Goal: Find specific page/section: Find specific page/section

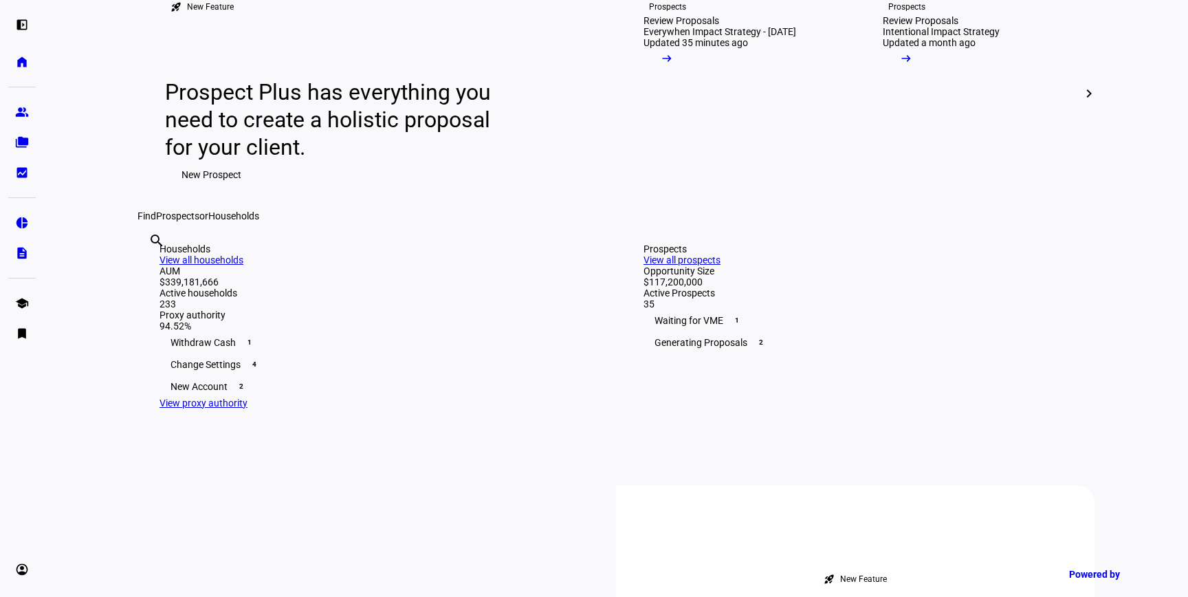
scroll to position [134, 0]
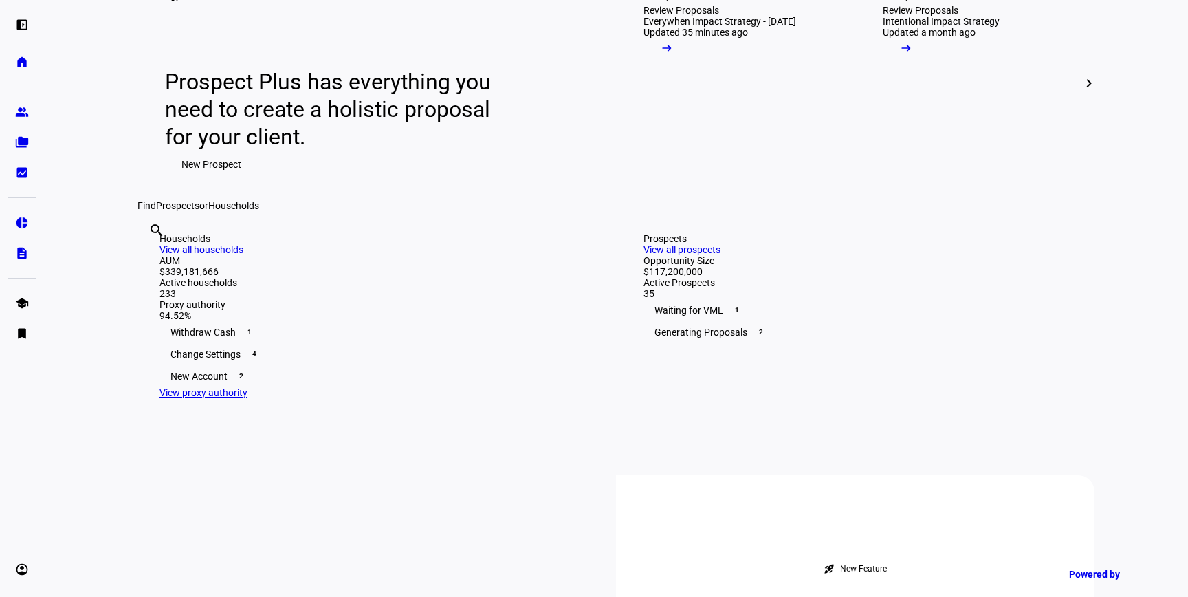
click at [151, 257] on input "text" at bounding box center [149, 249] width 3 height 16
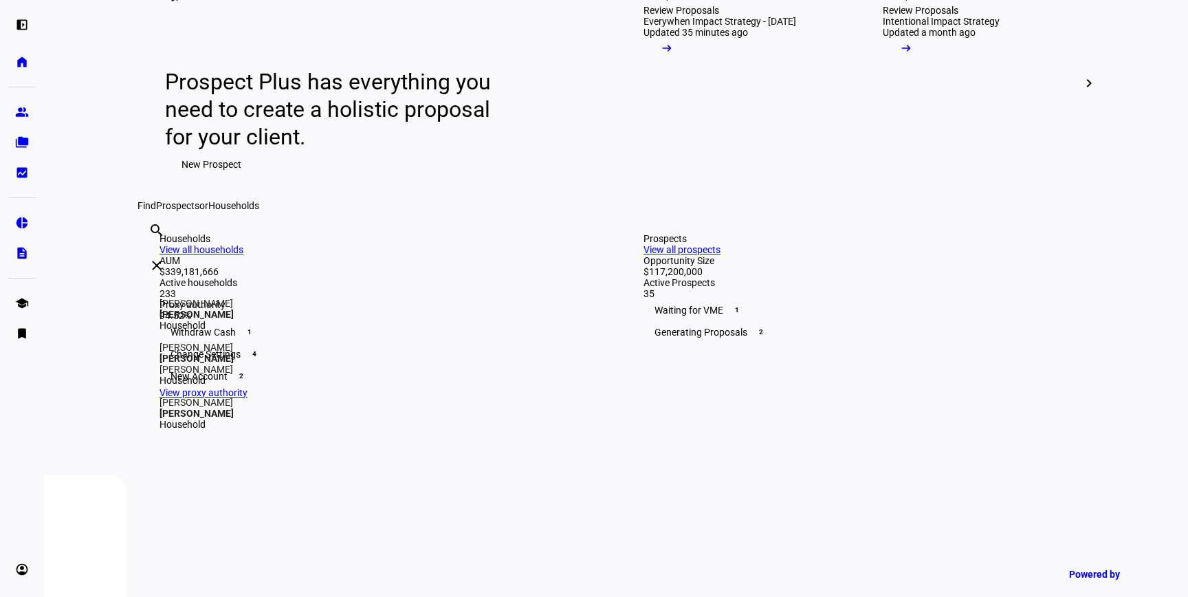
type input "[PERSON_NAME]"
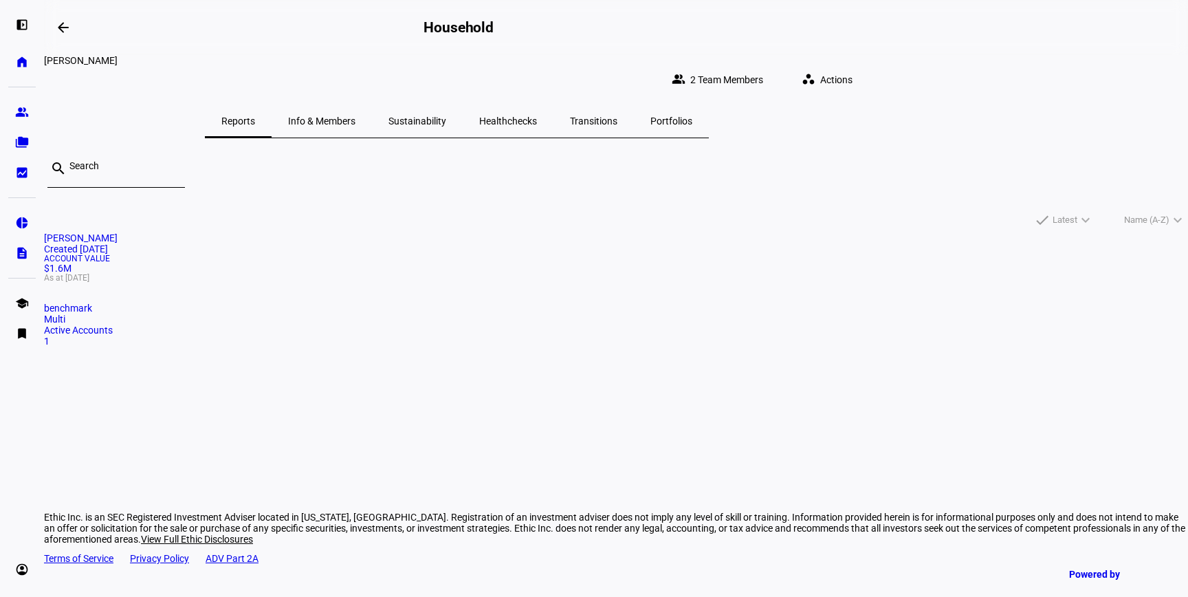
click at [402, 346] on mat-card "[PERSON_NAME] Created [DATE] Account Value $1.6M As at [DATE] benchmark Multi A…" at bounding box center [616, 289] width 1144 height 114
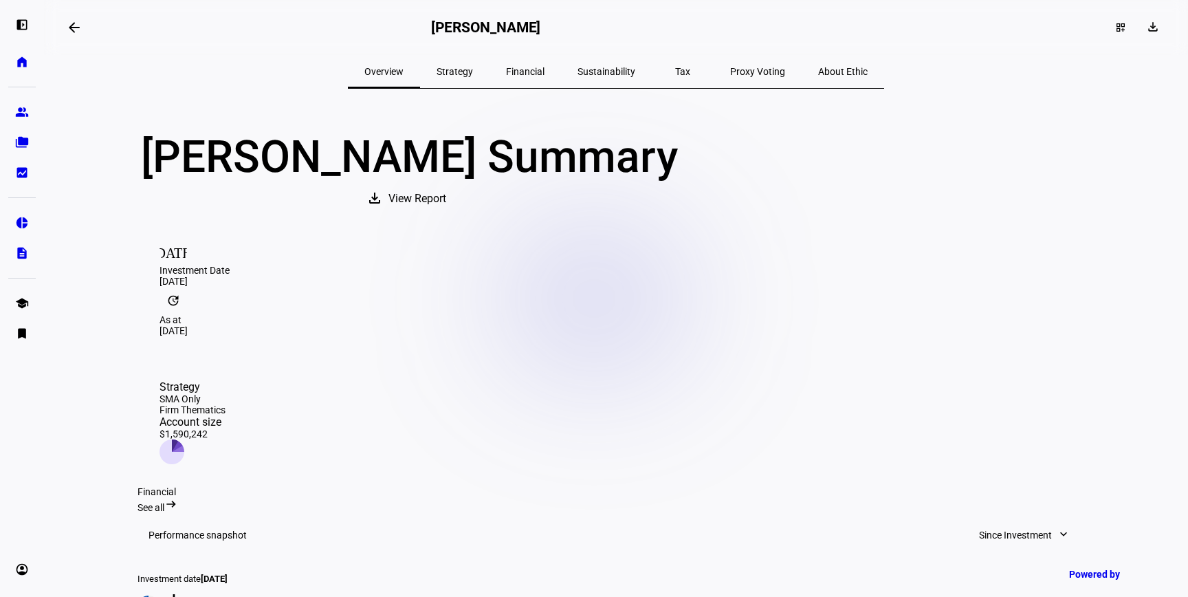
click at [675, 71] on span "Tax" at bounding box center [682, 72] width 15 height 10
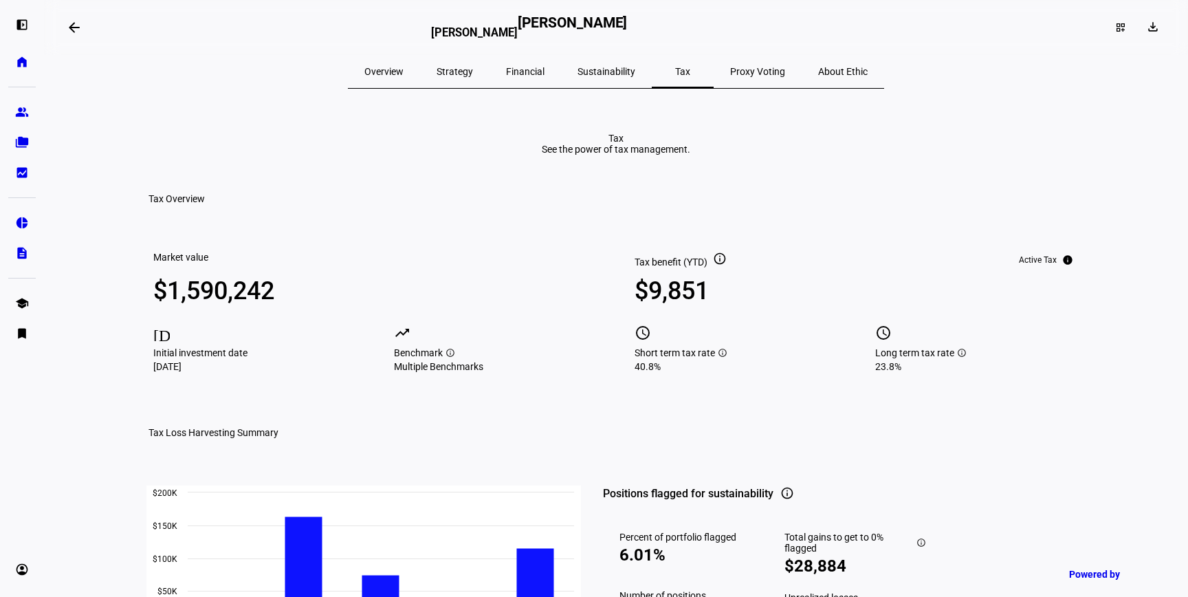
click at [403, 67] on span "Overview" at bounding box center [383, 72] width 39 height 10
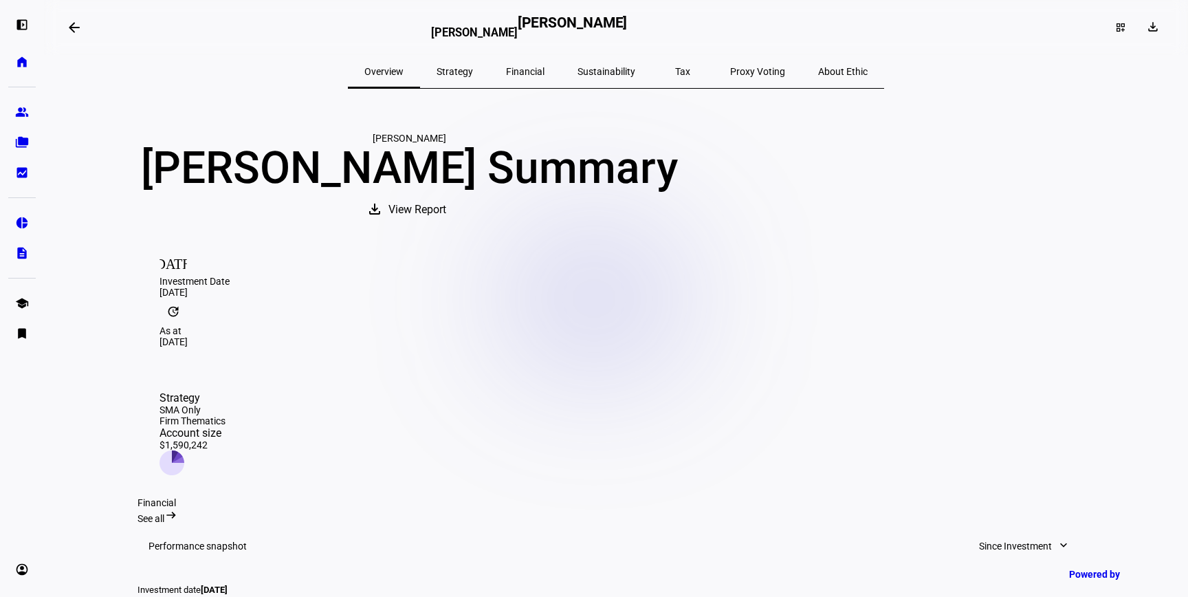
click at [654, 64] on div "Tax" at bounding box center [683, 71] width 62 height 33
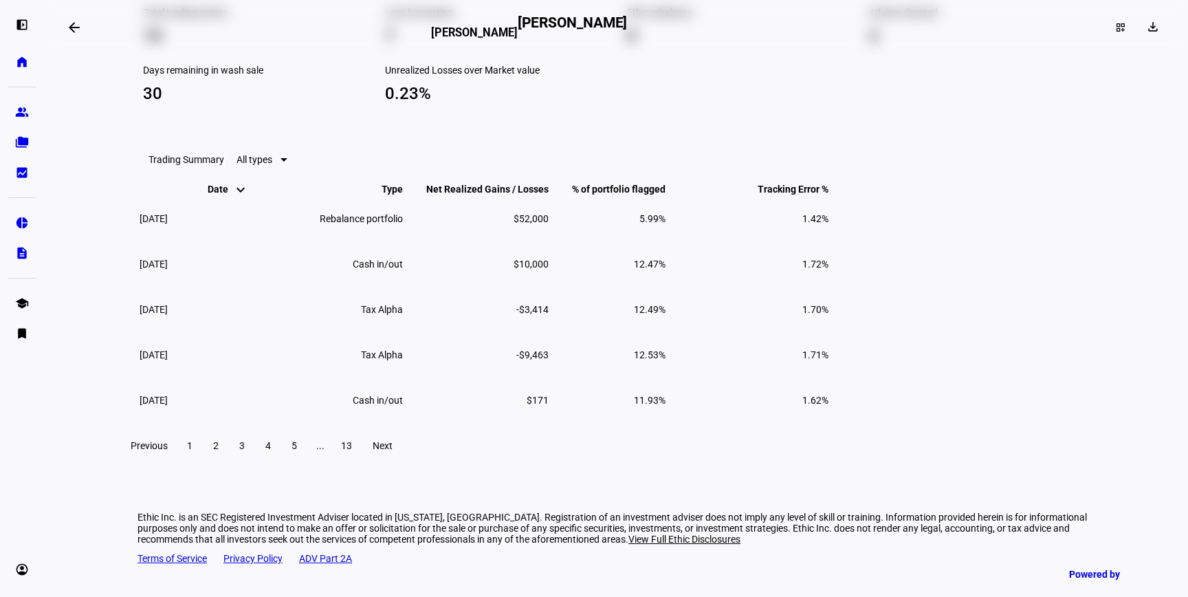
scroll to position [1310, 0]
